Goal: Task Accomplishment & Management: Use online tool/utility

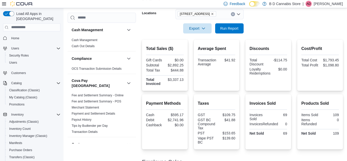
scroll to position [79, 0]
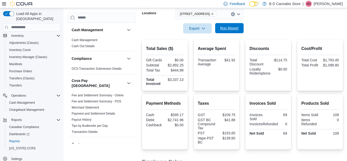
click at [232, 27] on span "Run Report" at bounding box center [229, 28] width 18 height 5
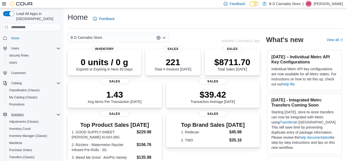
scroll to position [79, 0]
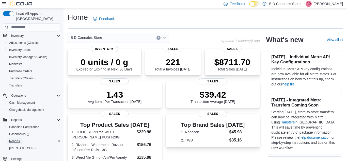
click at [18, 139] on span "Reports" at bounding box center [14, 141] width 11 height 4
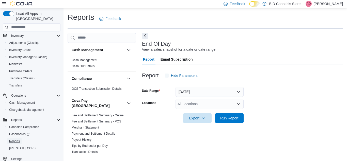
scroll to position [7, 0]
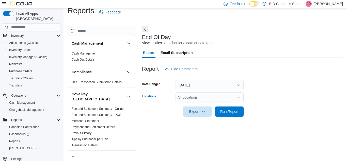
click at [191, 102] on div "All Locations" at bounding box center [210, 97] width 68 height 10
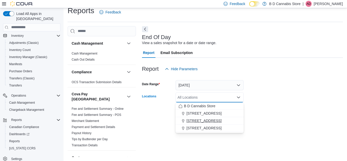
click at [214, 119] on span "213 City Centre Mall" at bounding box center [203, 120] width 35 height 5
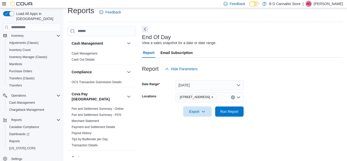
click at [288, 93] on form "Date Range Today Locations 213 City Centre Mall Export Run Report" at bounding box center [242, 95] width 201 height 43
click at [227, 110] on span "Run Report" at bounding box center [229, 111] width 18 height 5
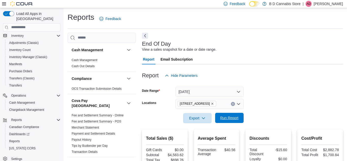
click at [231, 118] on span "Run Report" at bounding box center [229, 118] width 18 height 5
click at [241, 118] on button "Run Report" at bounding box center [229, 118] width 28 height 10
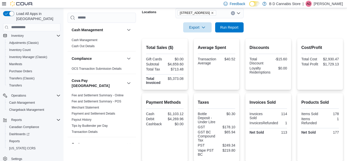
scroll to position [86, 0]
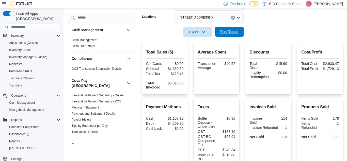
click at [233, 34] on span "Run Report" at bounding box center [229, 31] width 18 height 5
